Goal: Navigation & Orientation: Find specific page/section

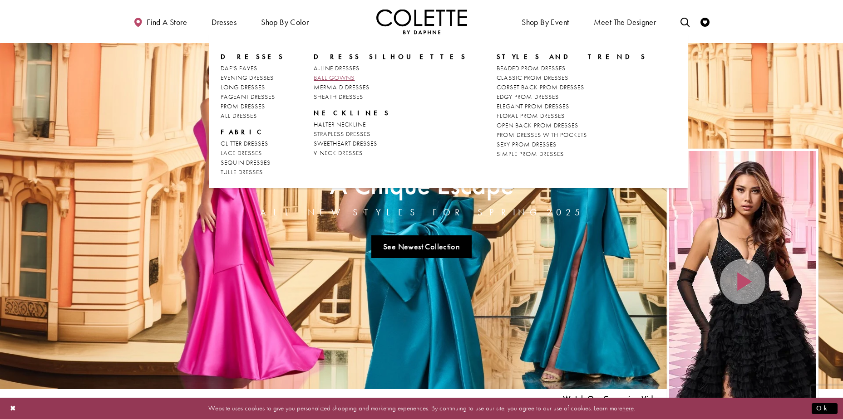
click at [336, 77] on span "BALL GOWNS" at bounding box center [334, 78] width 41 height 8
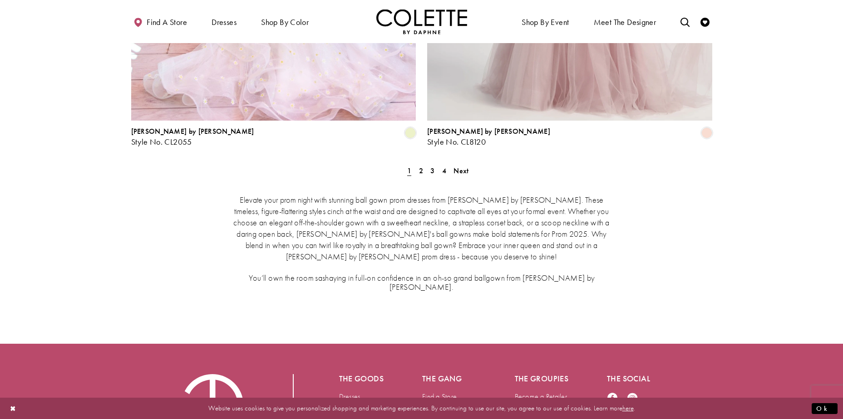
scroll to position [1724, 0]
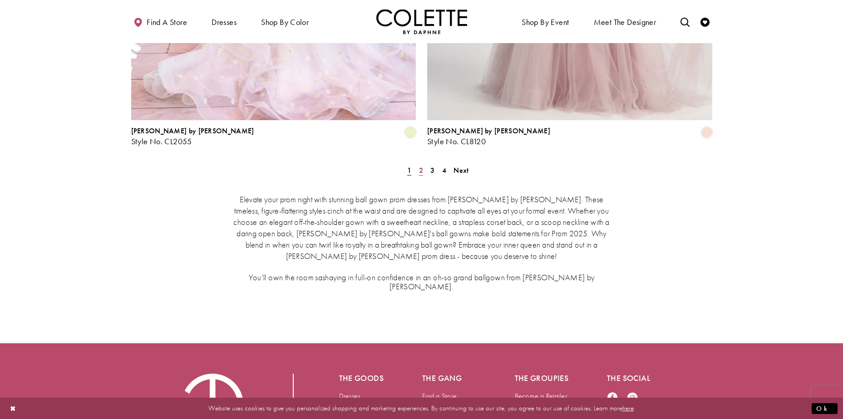
click at [421, 166] on span "2" at bounding box center [421, 171] width 4 height 10
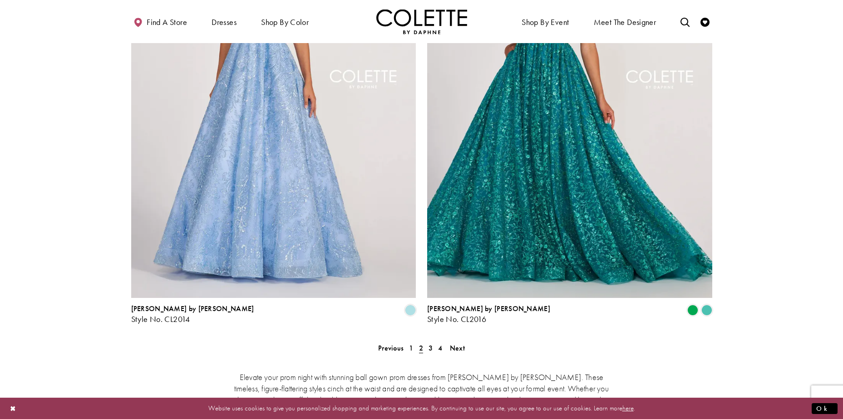
scroll to position [1773, 0]
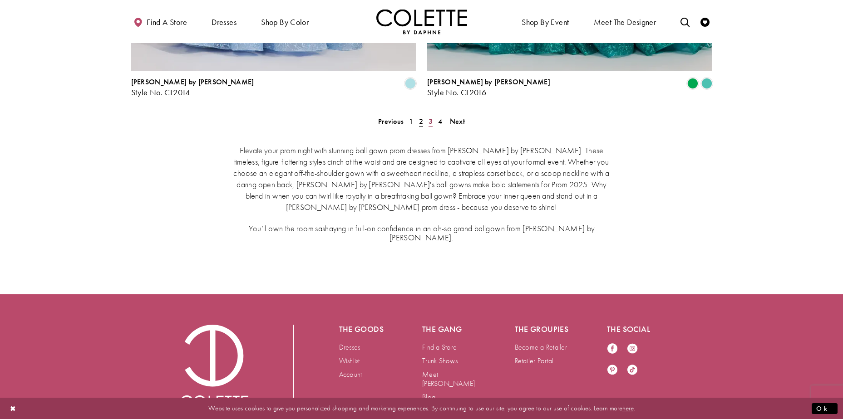
click at [430, 117] on span "3" at bounding box center [430, 122] width 4 height 10
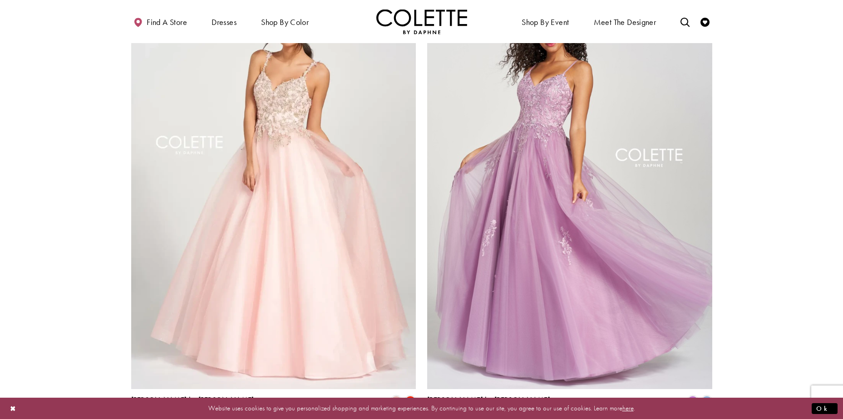
scroll to position [1456, 0]
